Goal: Task Accomplishment & Management: Use online tool/utility

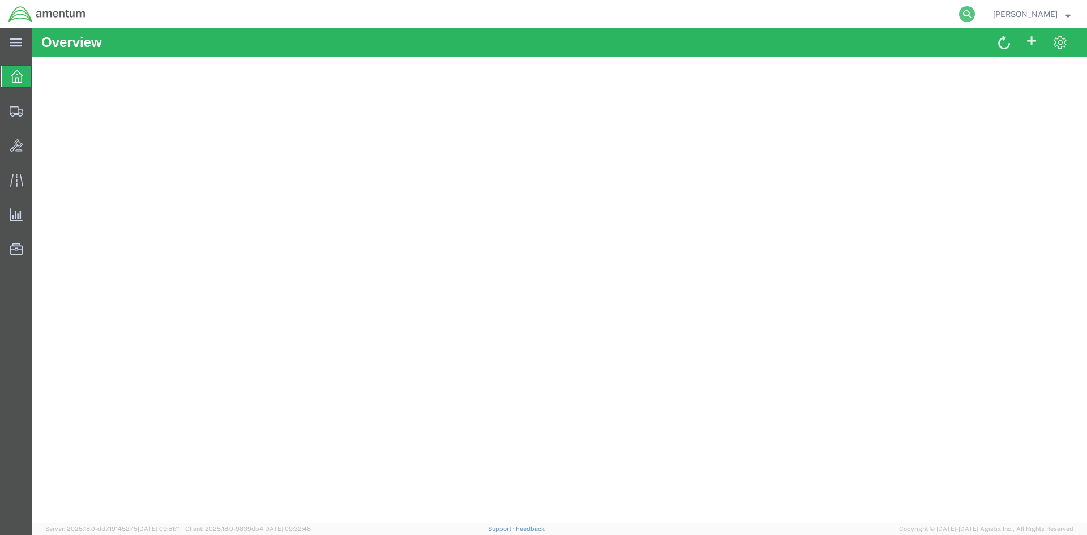
click at [974, 18] on icon at bounding box center [967, 14] width 16 height 16
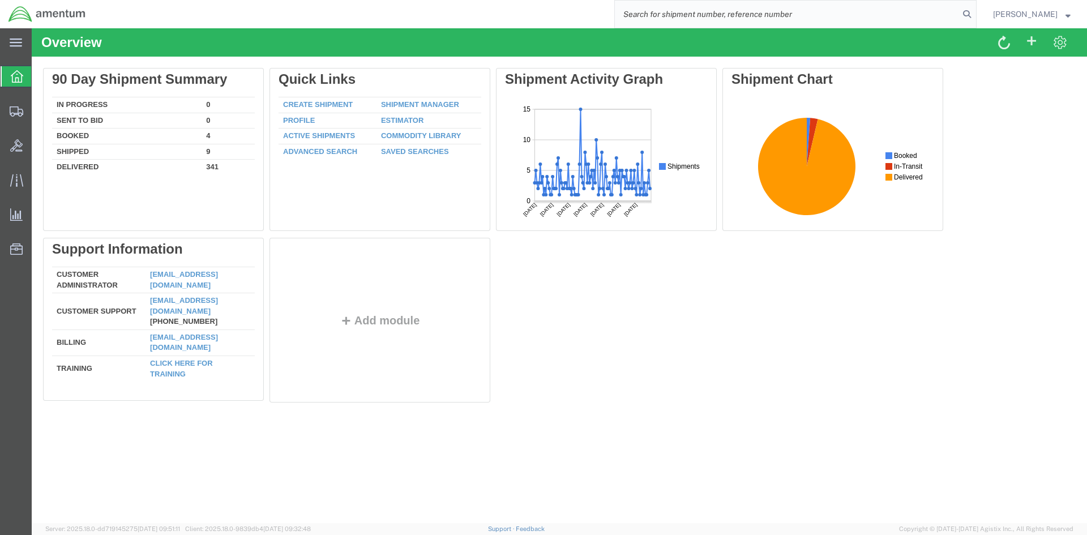
click at [696, 16] on input "search" at bounding box center [787, 14] width 344 height 27
paste input "S633-25255-2494"
type input "S633-25255-2494"
click at [974, 14] on icon at bounding box center [967, 14] width 16 height 16
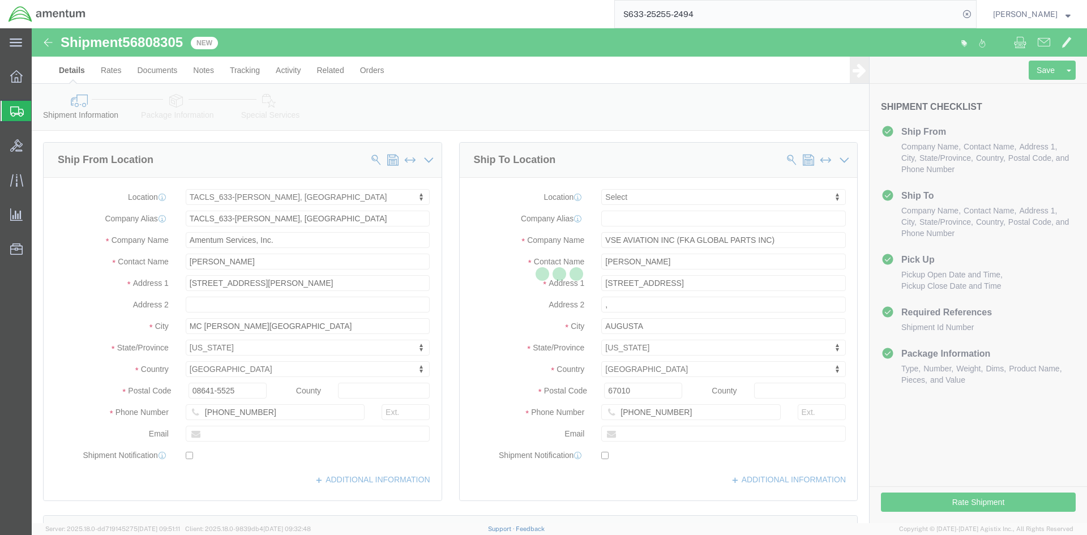
select select "42718"
select select
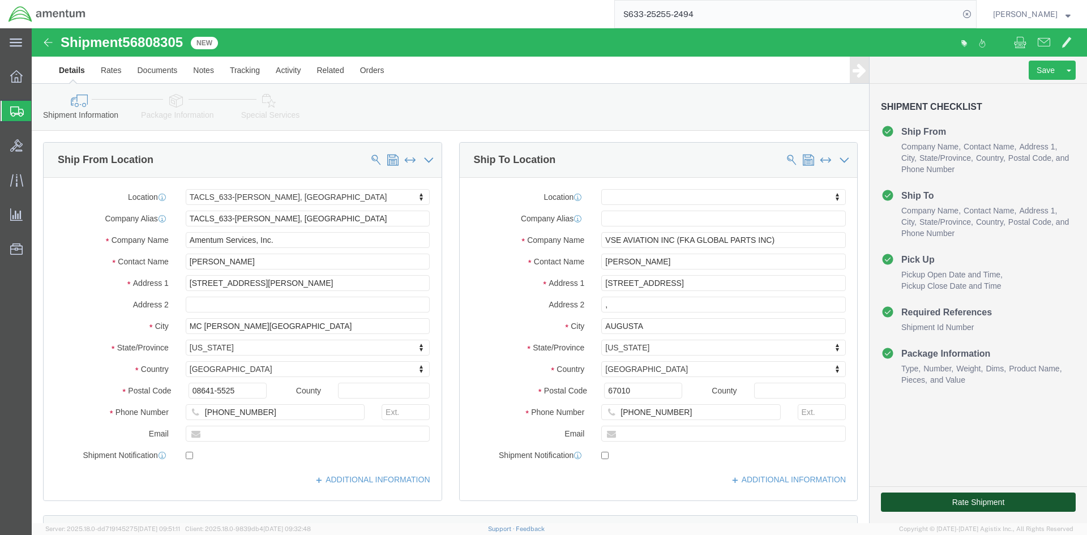
click button "Rate Shipment"
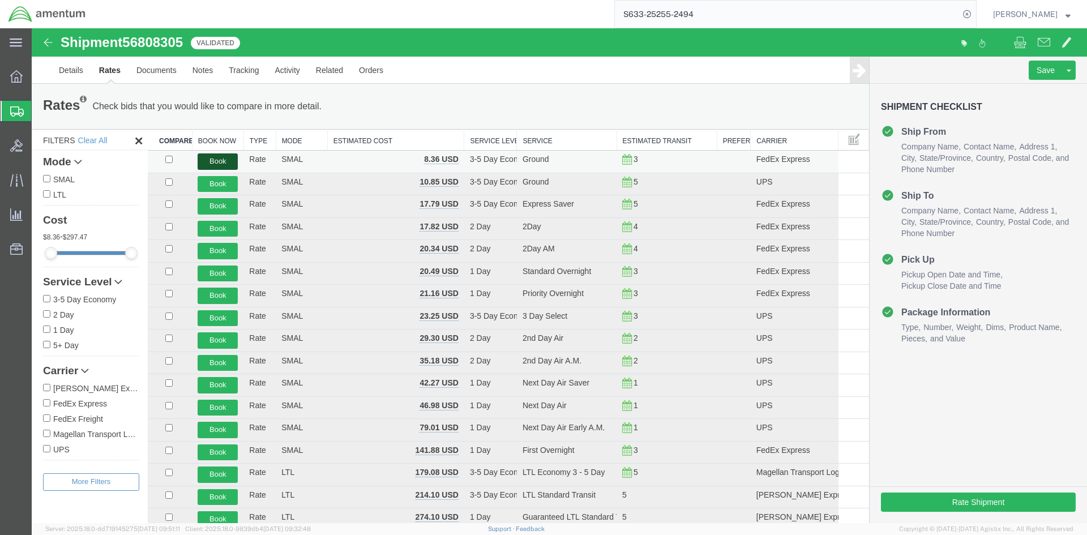
click at [213, 157] on button "Book" at bounding box center [217, 161] width 40 height 16
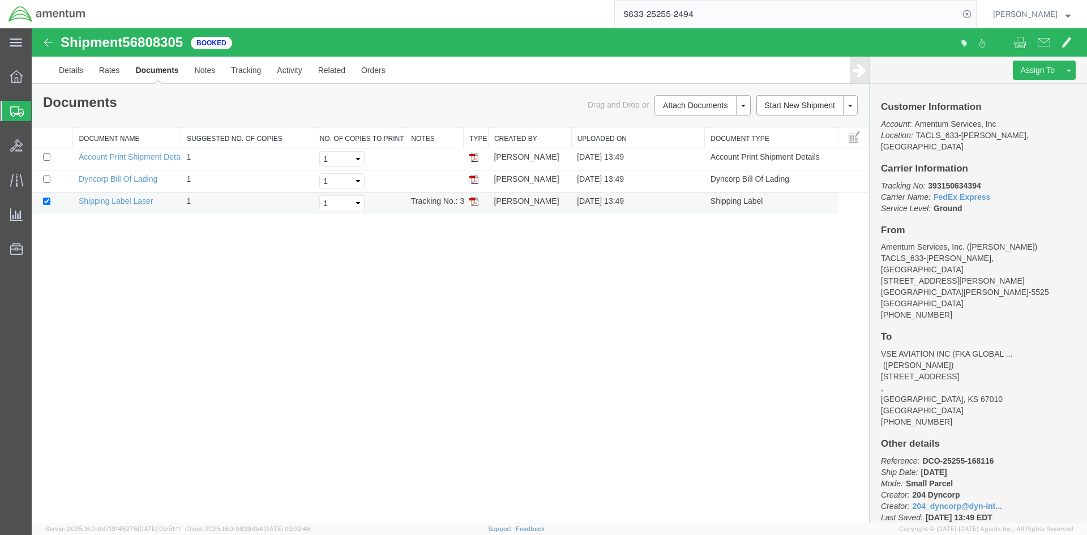
click at [475, 201] on img at bounding box center [473, 201] width 9 height 9
